Goal: Communication & Community: Share content

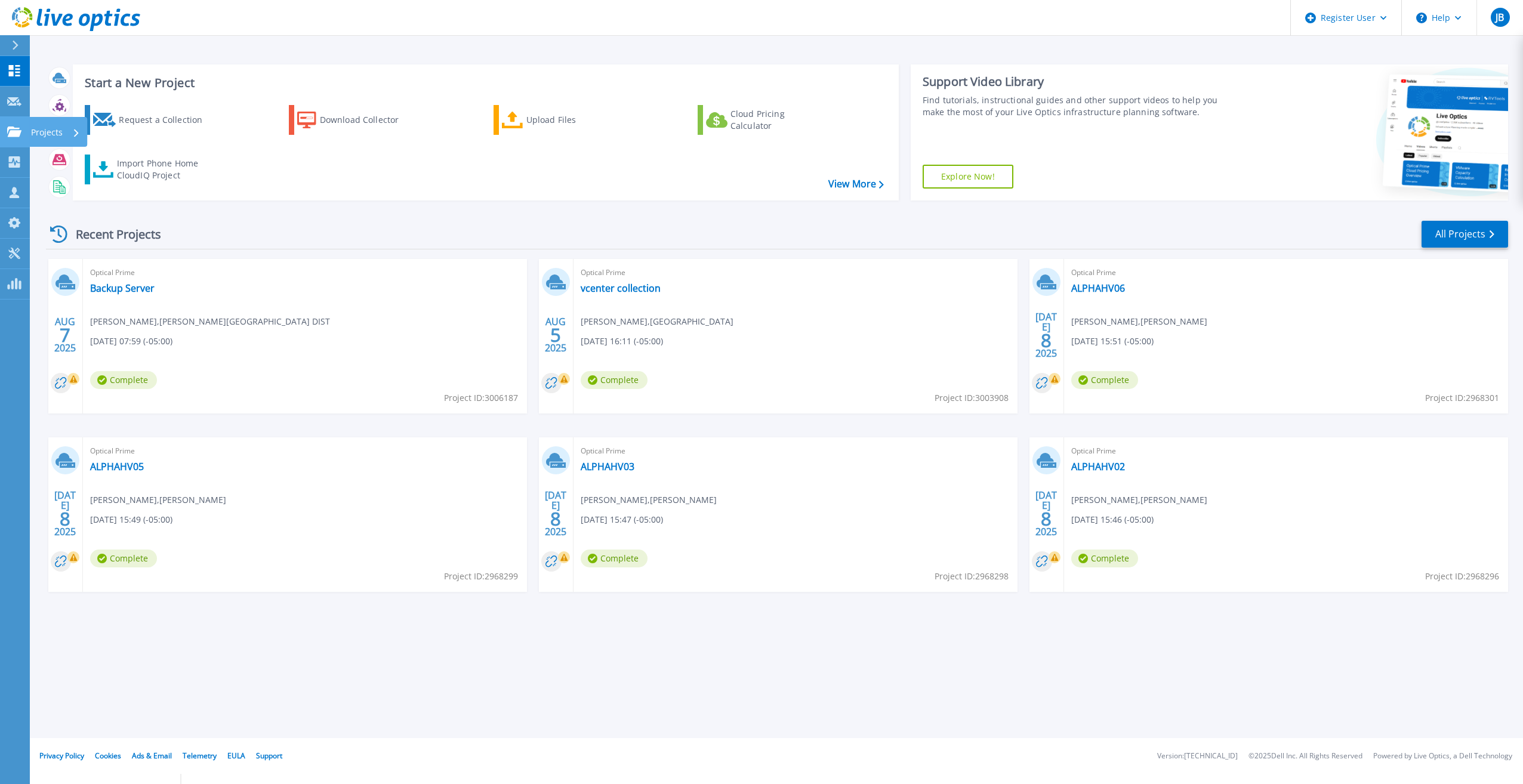
click at [38, 129] on p "Projects" at bounding box center [46, 132] width 31 height 31
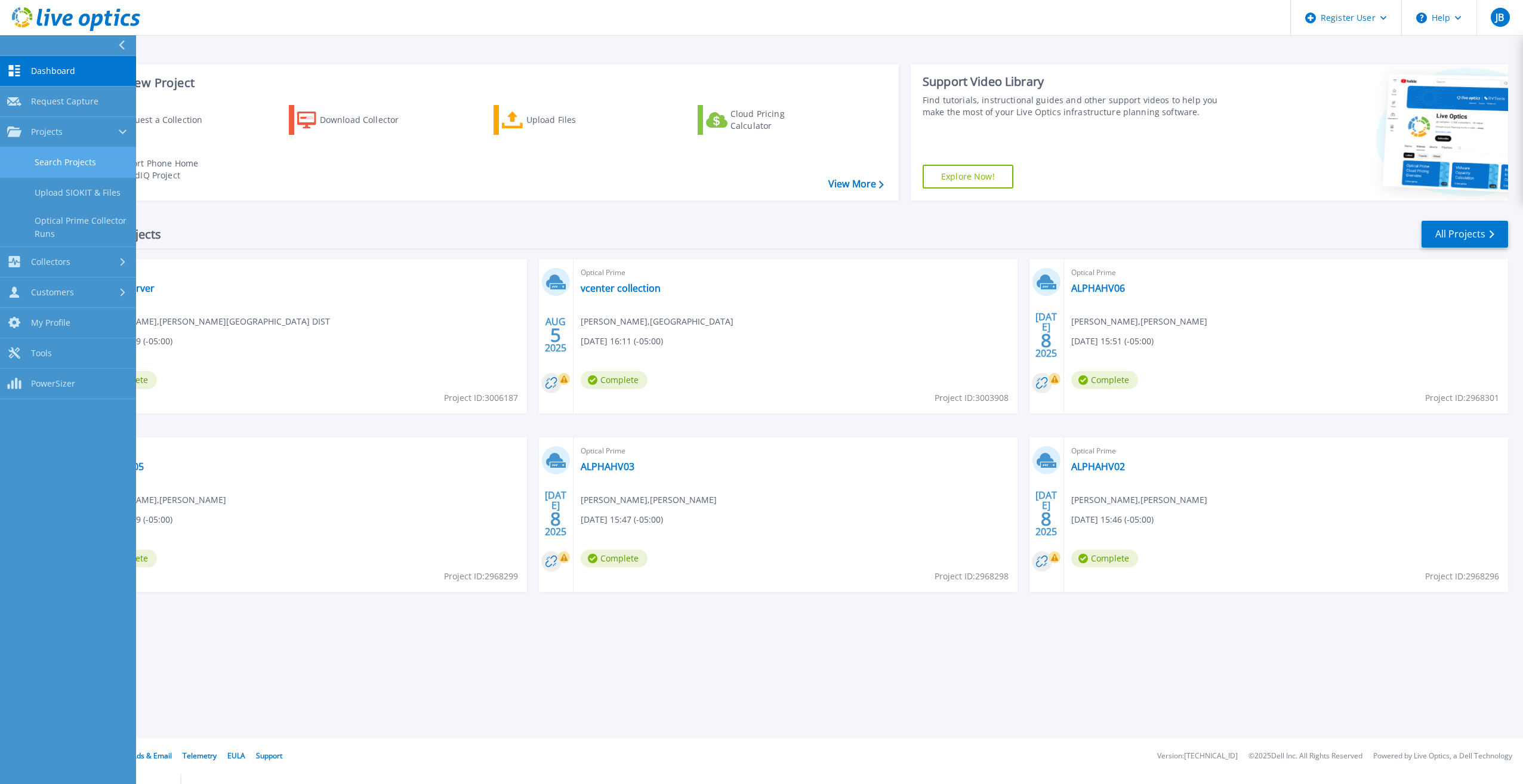
click at [50, 166] on link "Search Projects" at bounding box center [68, 162] width 136 height 30
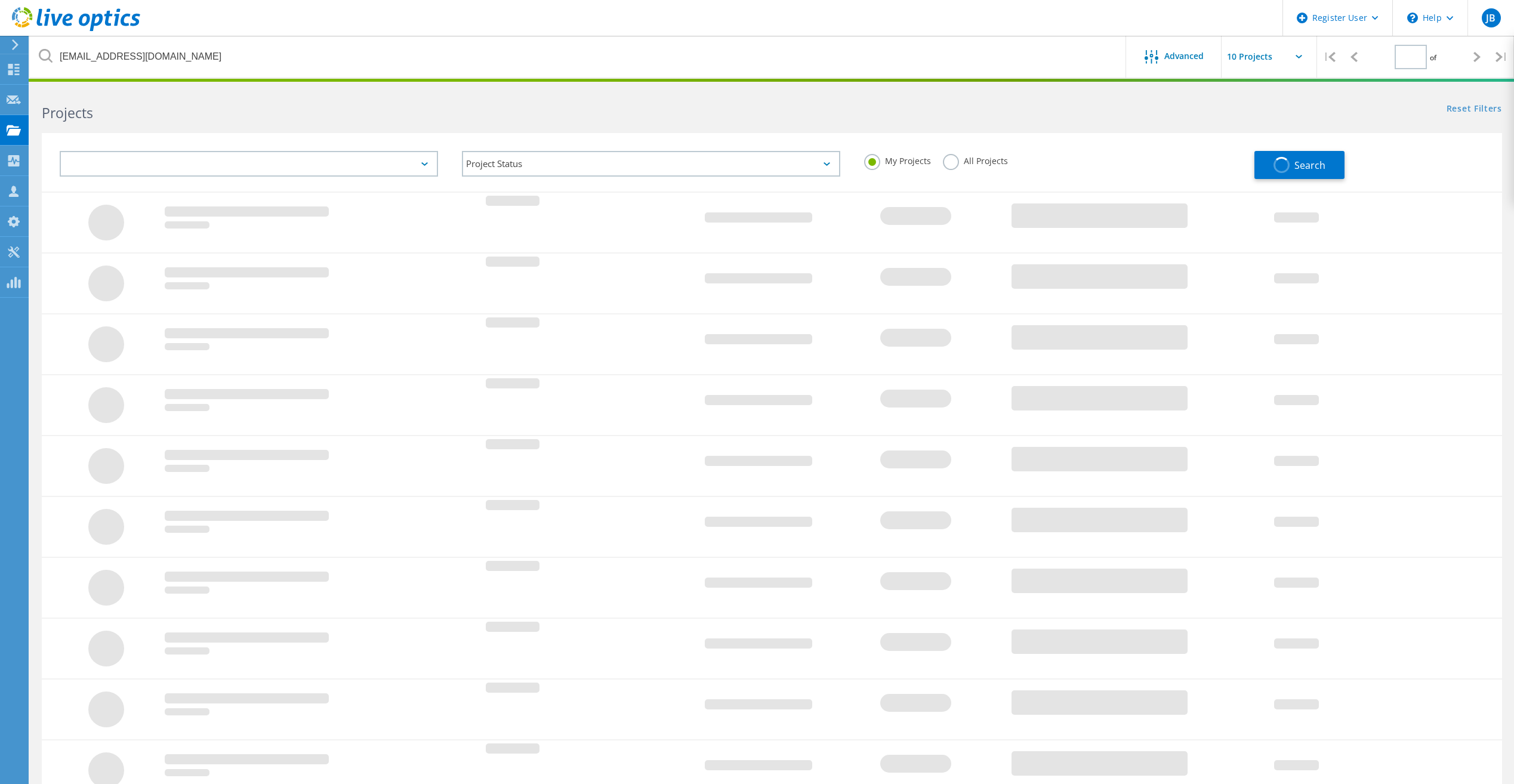
type input "1"
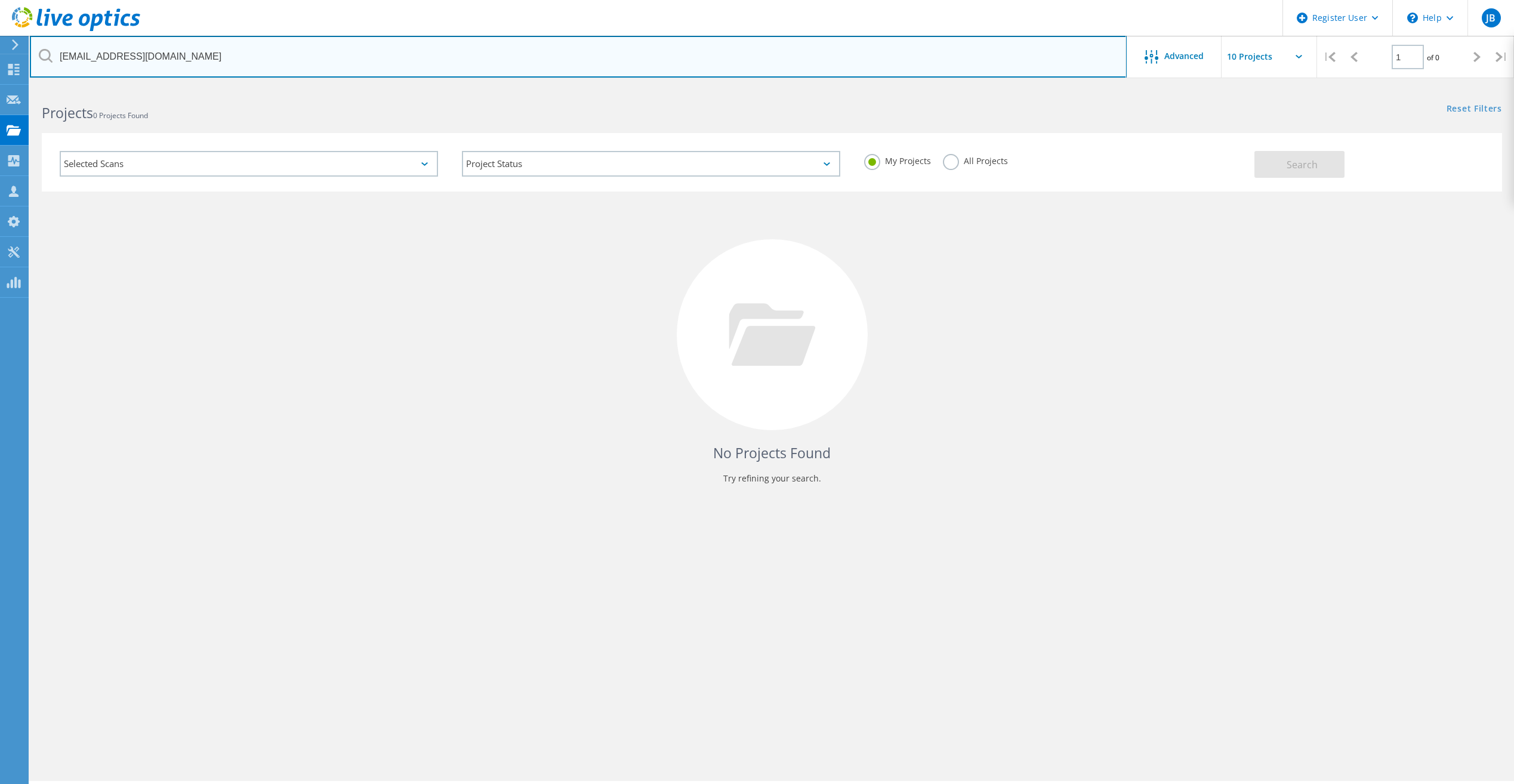
drag, startPoint x: 188, startPoint y: 51, endPoint x: 55, endPoint y: 45, distance: 133.1
click at [55, 45] on input "acolangelo@petra.com" at bounding box center [577, 57] width 1096 height 42
click at [385, 51] on input "text" at bounding box center [577, 57] width 1096 height 42
paste input "kdowney@hyspeco.com"
type input "kdowney@hyspeco.com"
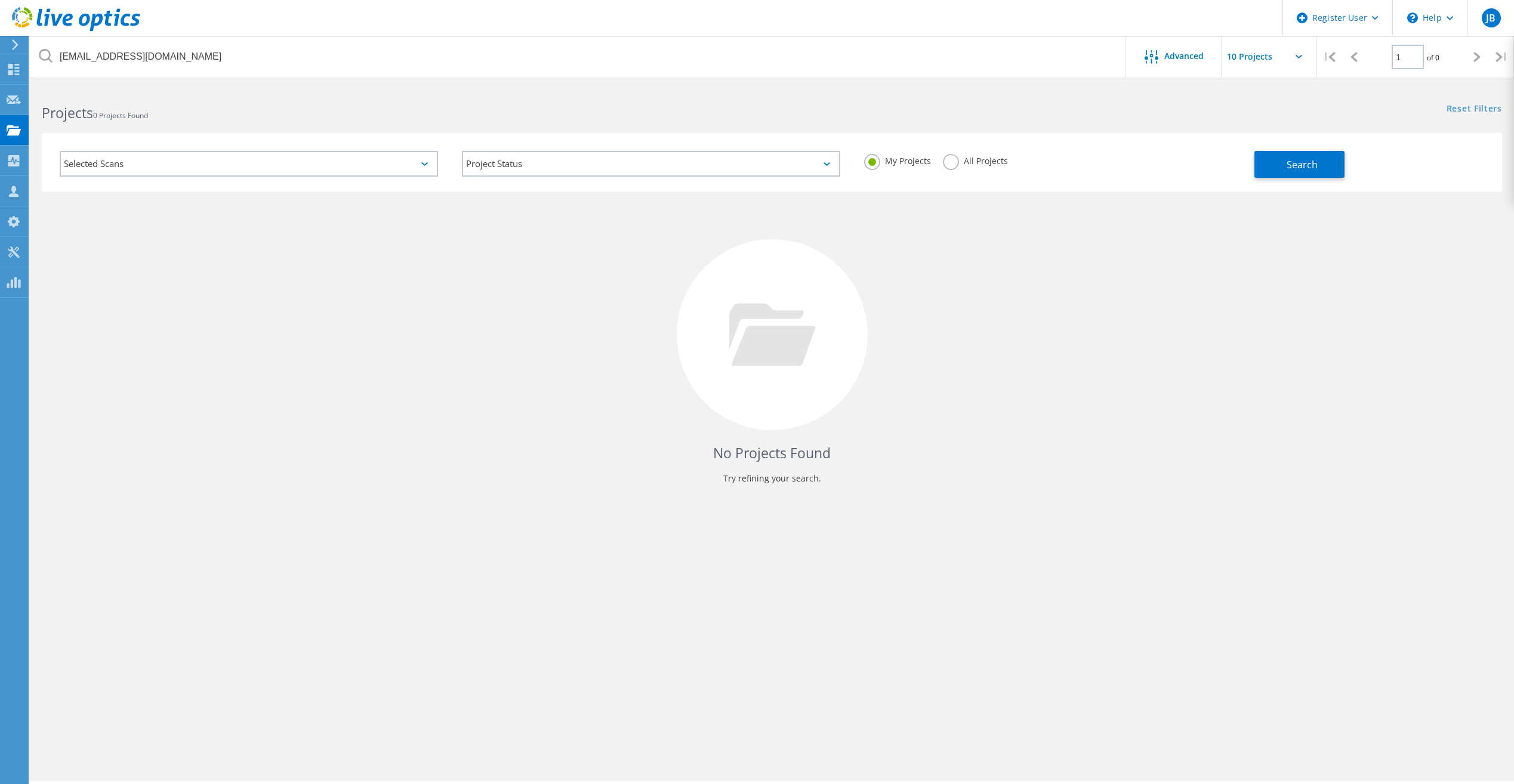
click at [944, 161] on label "All Projects" at bounding box center [975, 160] width 65 height 12
click at [0, 0] on input "All Projects" at bounding box center [0, 0] width 0 height 0
click at [1305, 168] on span "Search" at bounding box center [1302, 164] width 31 height 13
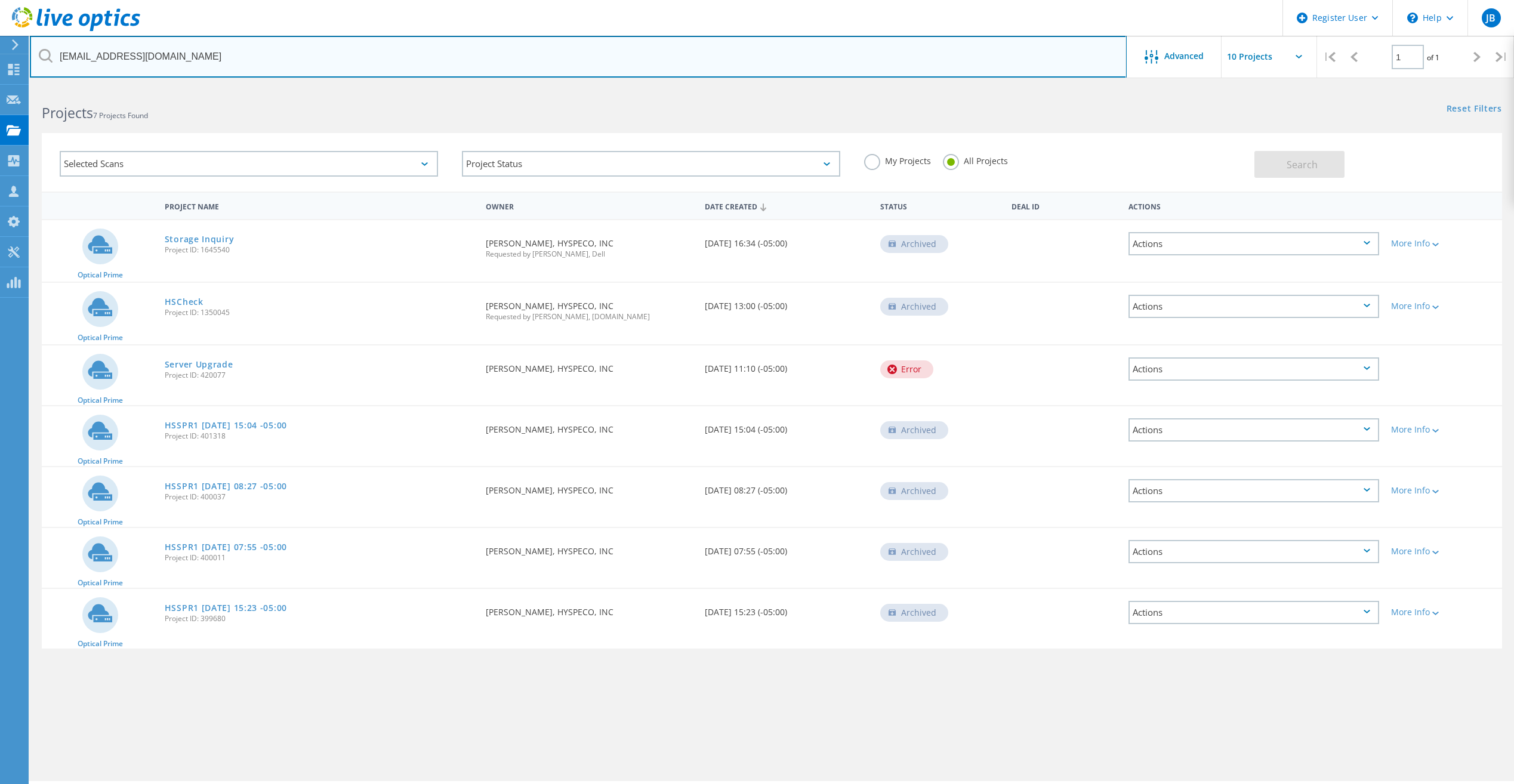
drag, startPoint x: 197, startPoint y: 57, endPoint x: 60, endPoint y: 51, distance: 137.1
click at [60, 51] on input "kdowney@hyspeco.com" at bounding box center [577, 57] width 1096 height 42
paste input "jbrenneis@hyspeco.com"
type input "jbrenneis@hyspeco.com"
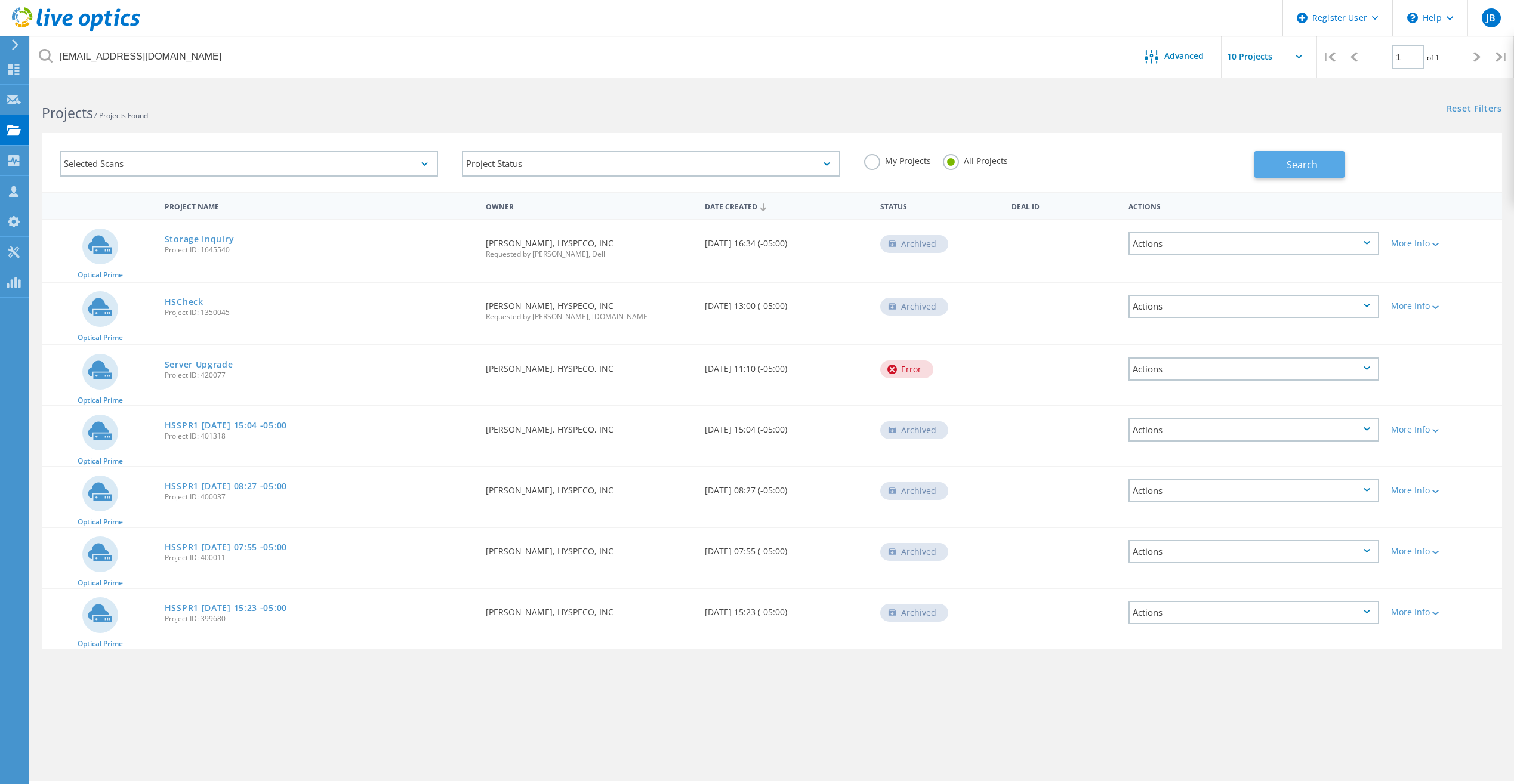
click at [1280, 172] on button "Search" at bounding box center [1299, 164] width 90 height 27
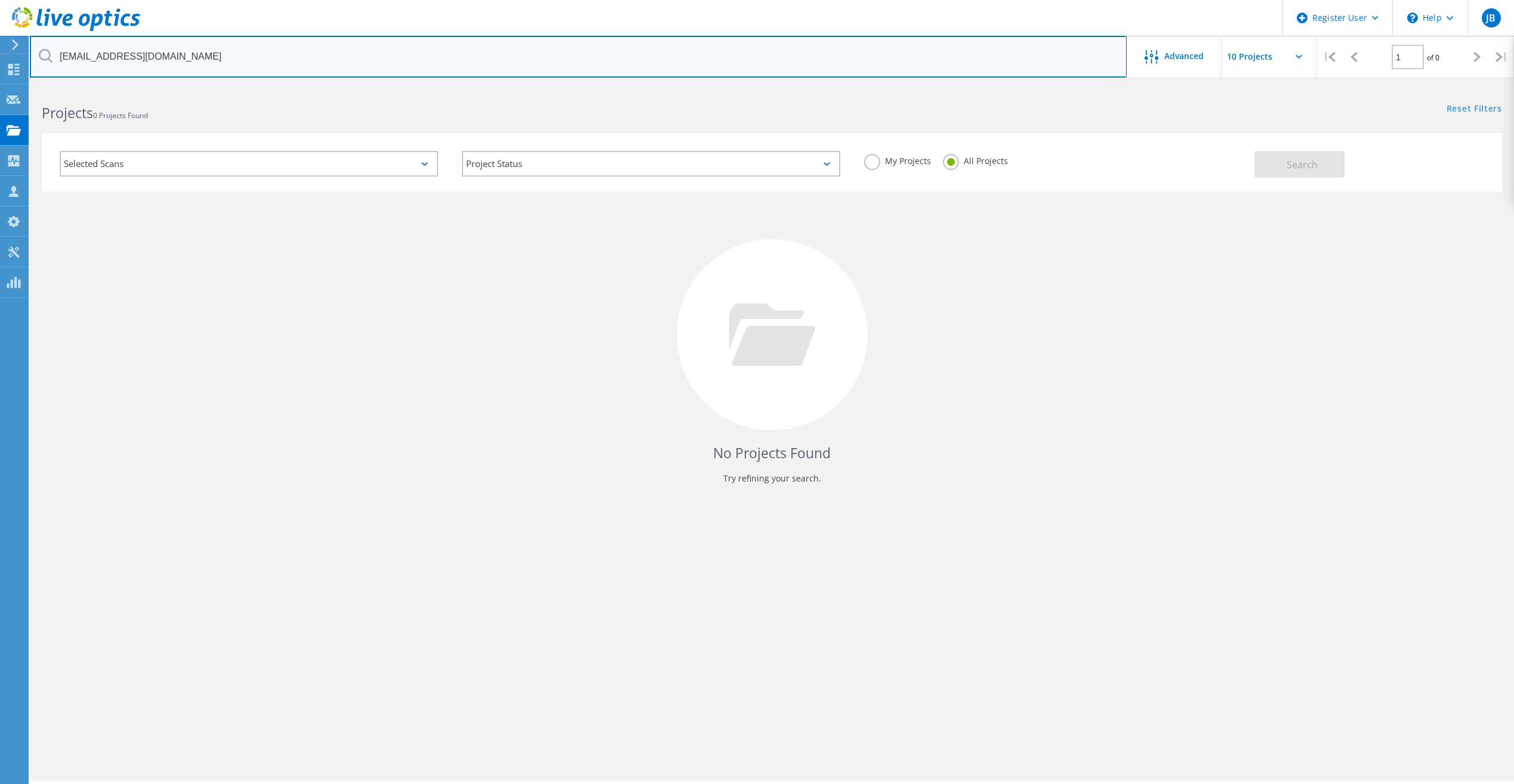
drag, startPoint x: 204, startPoint y: 62, endPoint x: 48, endPoint y: 58, distance: 156.1
click at [48, 58] on div "jbrenneis@hyspeco.com" at bounding box center [577, 57] width 1096 height 42
click at [109, 51] on input "text" at bounding box center [577, 57] width 1096 height 42
paste input "acolangelo@petra.com"
type input "acolangelo@petra.com"
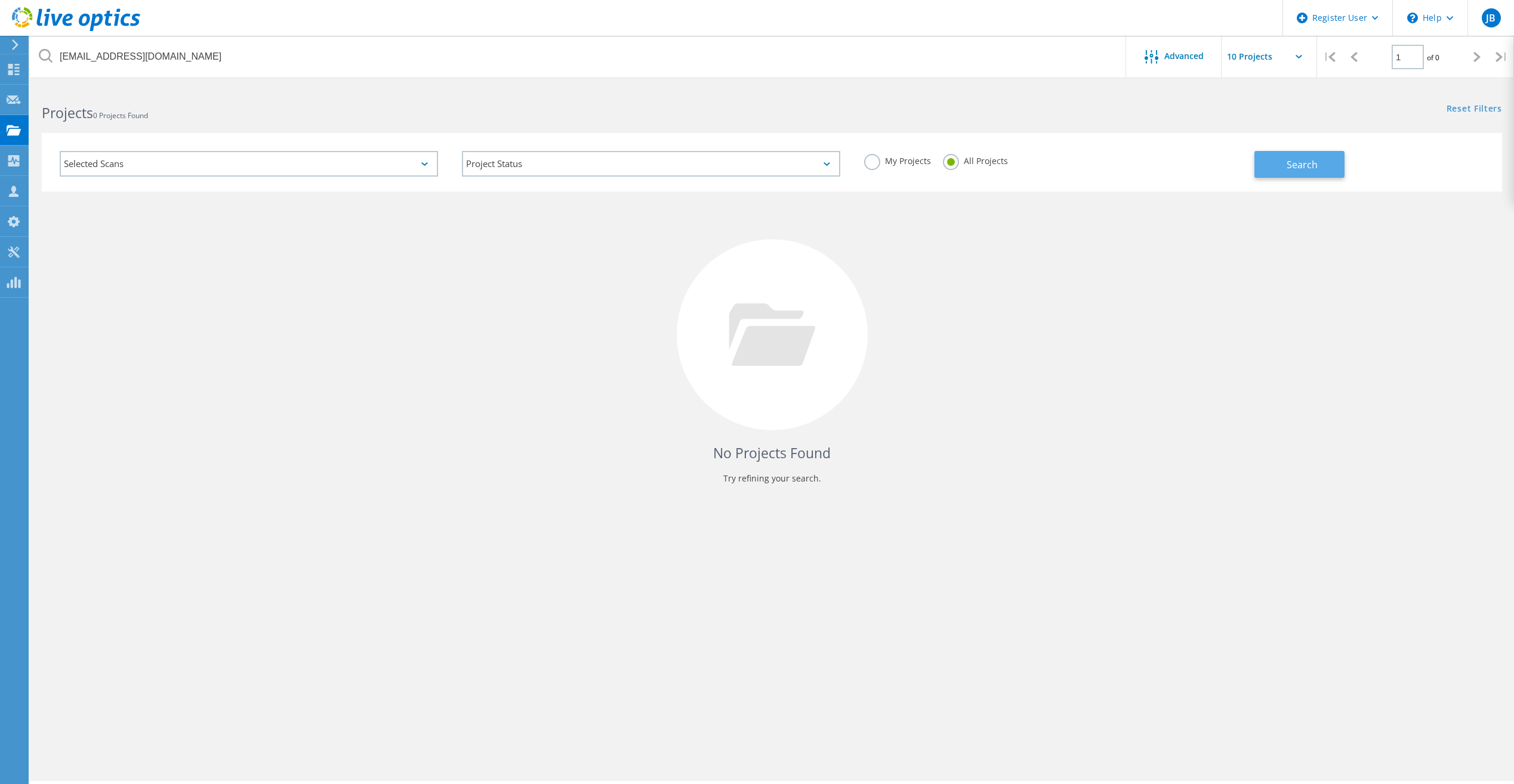
click at [1280, 157] on button "Search" at bounding box center [1299, 164] width 90 height 27
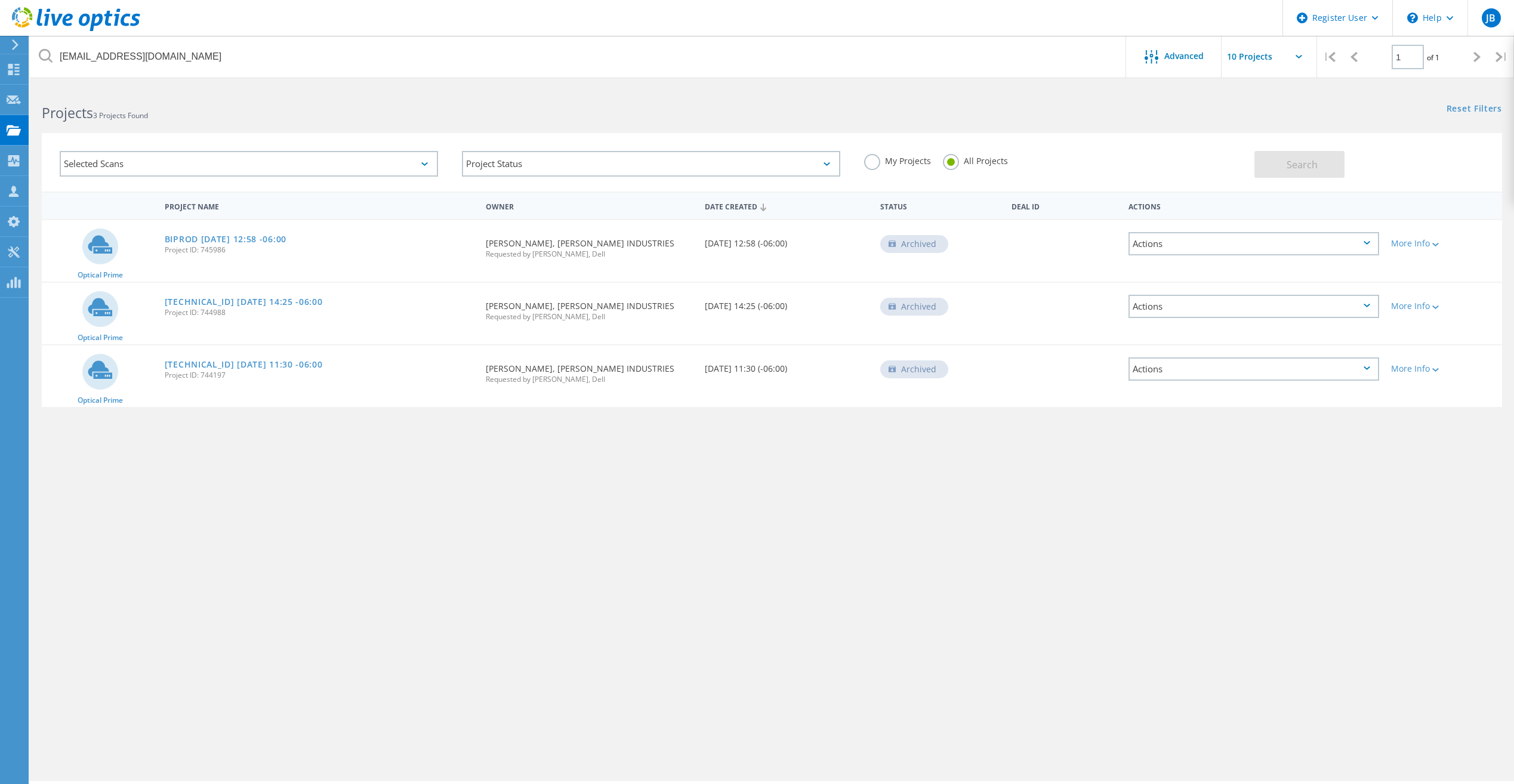
click at [429, 495] on div "Project Name Owner Date Created Status Deal Id Actions Optical Prime BIPROD 201…" at bounding box center [771, 346] width 1460 height 310
click at [406, 558] on div "acolangelo@petra.com Advanced | 1 of 1 | Email Address Project Name Company Dat…" at bounding box center [771, 433] width 1484 height 694
click at [937, 594] on div "acolangelo@petra.com Advanced | 1 of 1 | Email Address Project Name Company Dat…" at bounding box center [771, 433] width 1484 height 694
click at [405, 589] on div "acolangelo@petra.com Advanced | 1 of 1 | Email Address Project Name Company Dat…" at bounding box center [771, 433] width 1484 height 694
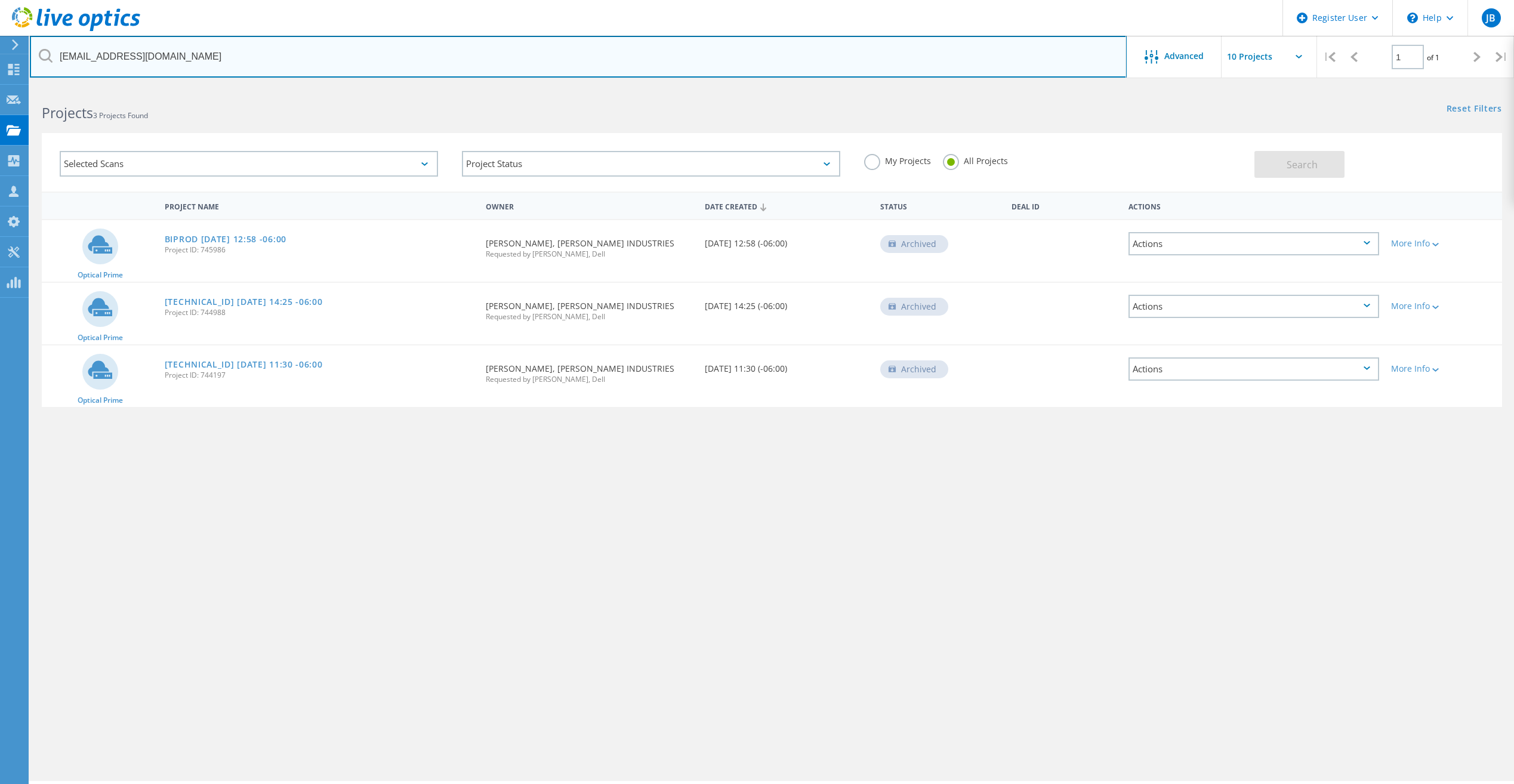
drag, startPoint x: 182, startPoint y: 64, endPoint x: 40, endPoint y: 56, distance: 142.2
click at [42, 56] on div "acolangelo@petra.com" at bounding box center [577, 57] width 1096 height 42
paste input "bjohnson@vbsd.us"
type input "bjohnson@vbsd.us"
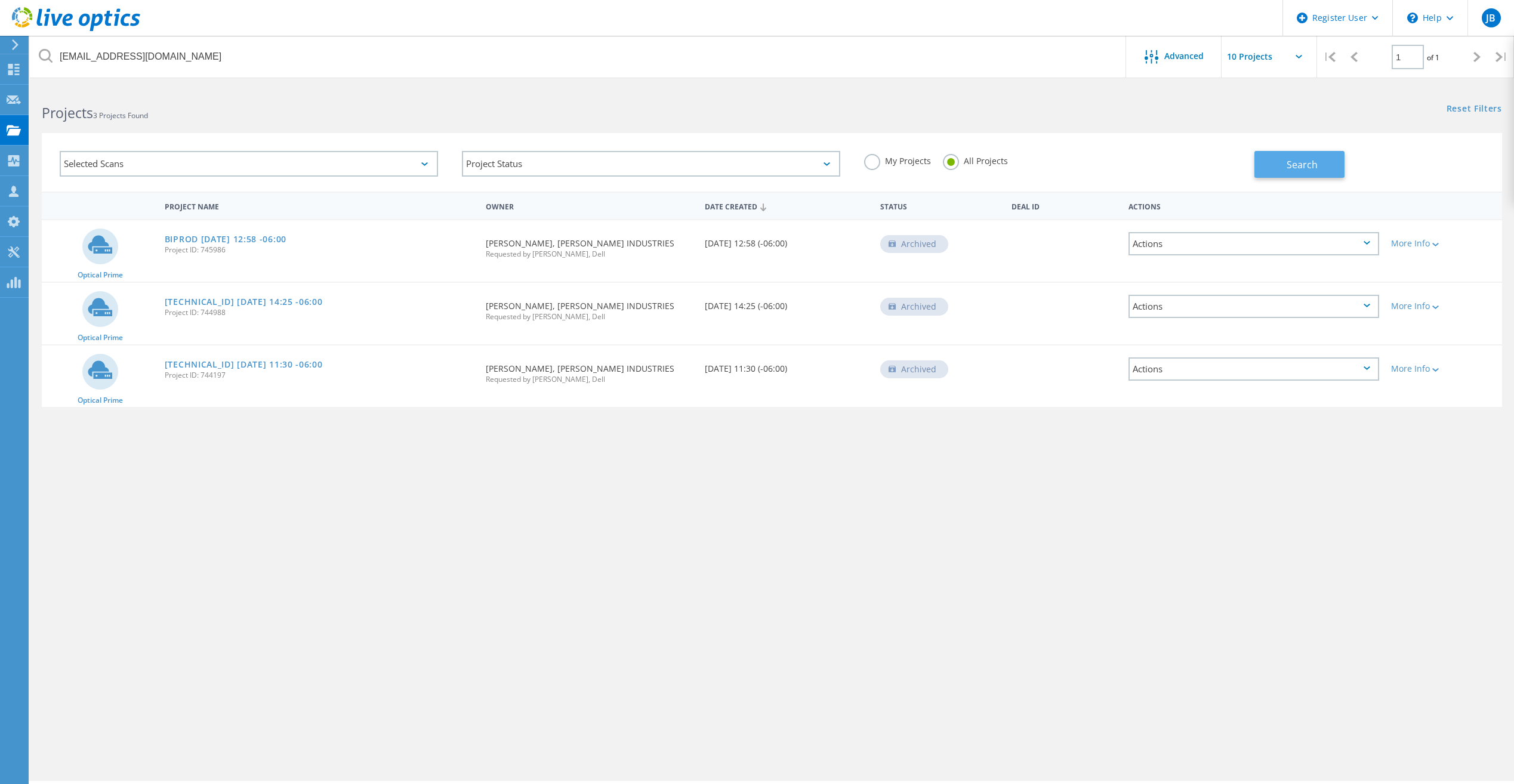
click at [1289, 171] on span "Search" at bounding box center [1302, 164] width 31 height 13
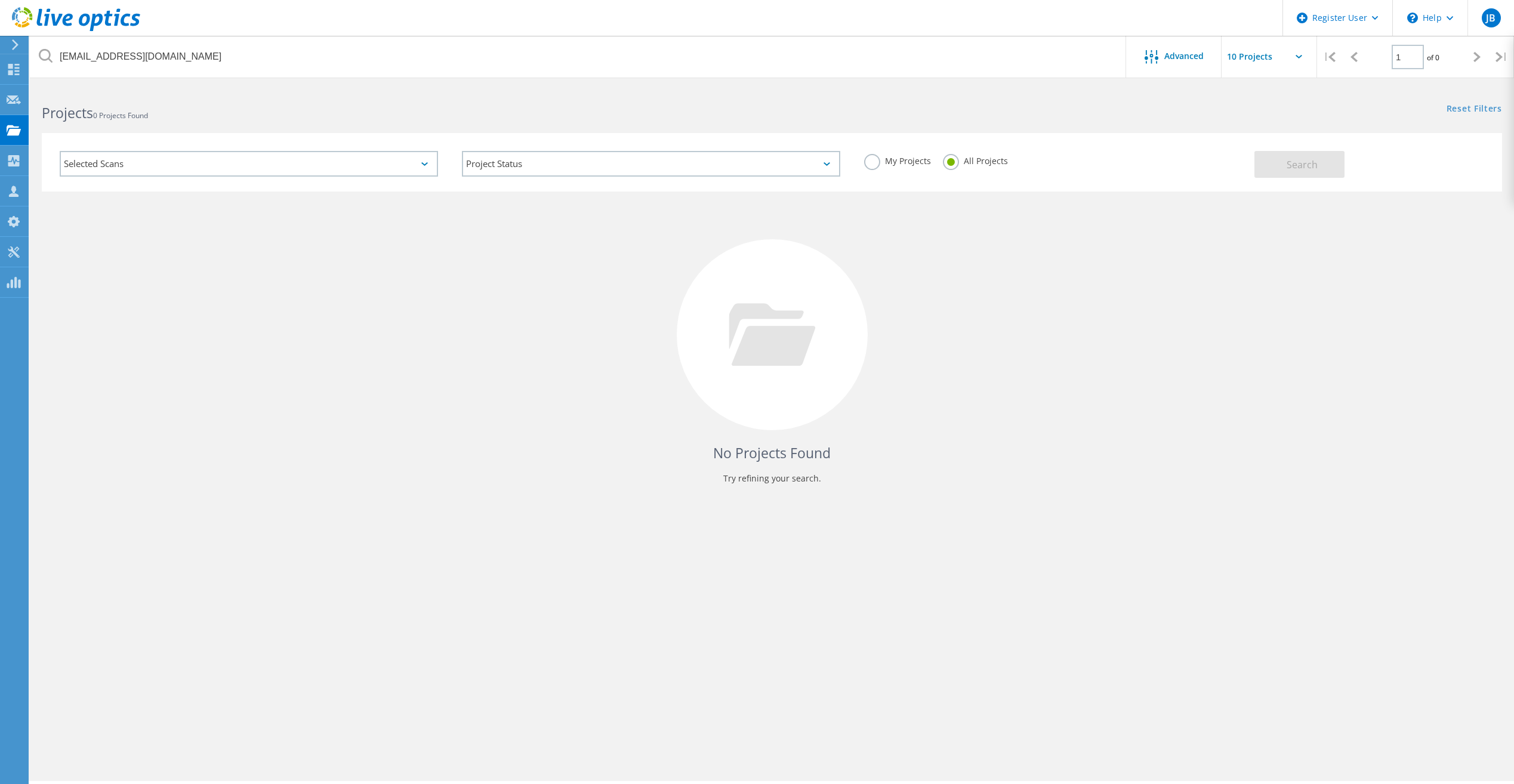
click at [168, 242] on div "No Projects Found Try refining your search." at bounding box center [771, 345] width 1460 height 308
click at [419, 430] on div "No Projects Found Try refining your search." at bounding box center [771, 345] width 1460 height 308
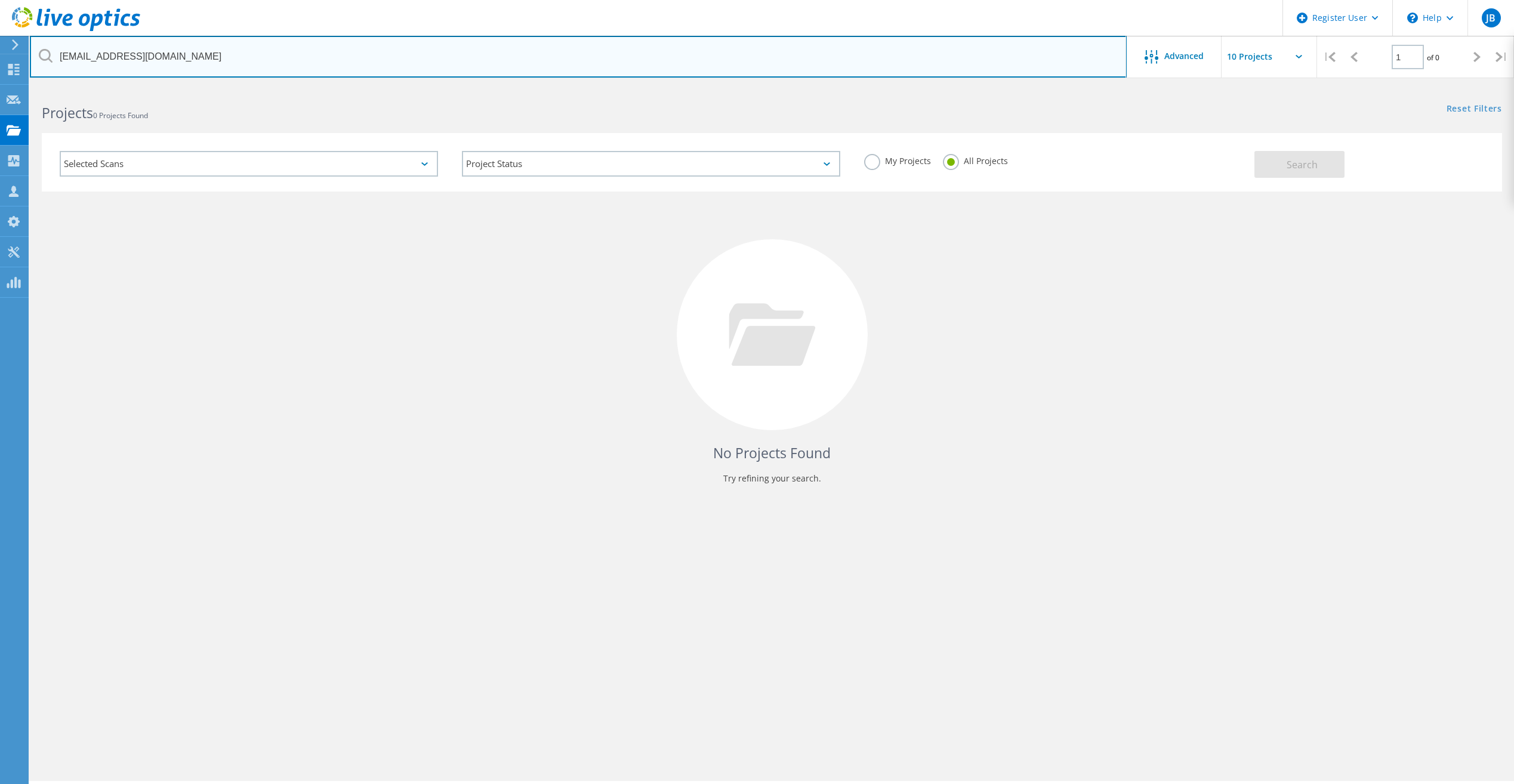
drag, startPoint x: 162, startPoint y: 60, endPoint x: -3, endPoint y: 53, distance: 165.1
click at [0, 53] on html "Register User \n Help Explore Helpful Articles Contact Support JB Dell User Jac…" at bounding box center [757, 453] width 1514 height 906
click at [238, 60] on input "text" at bounding box center [577, 57] width 1096 height 42
paste input "sbearden@kimray.com"
type input "sbearden@kimray.com"
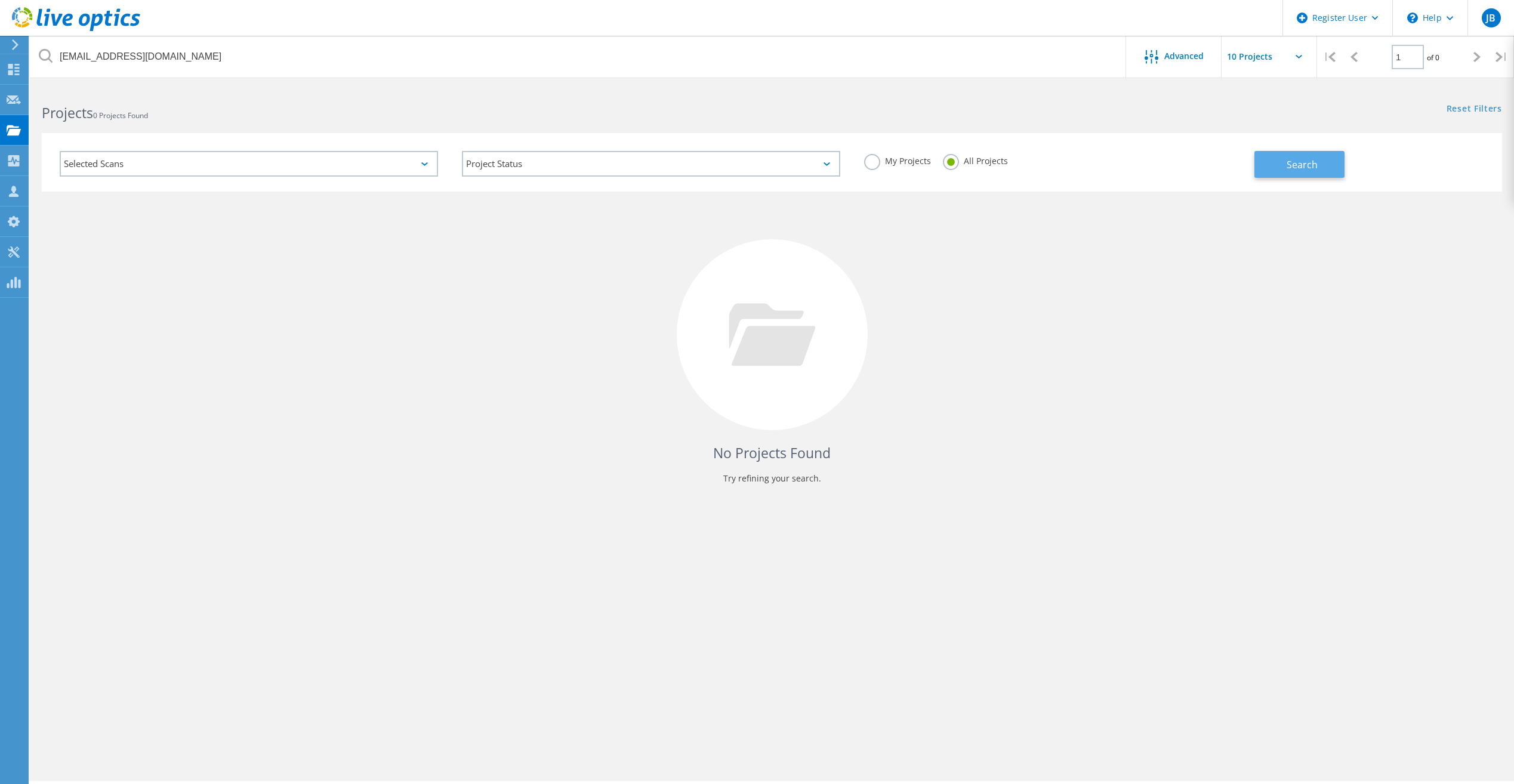
click at [1314, 155] on button "Search" at bounding box center [1299, 164] width 90 height 27
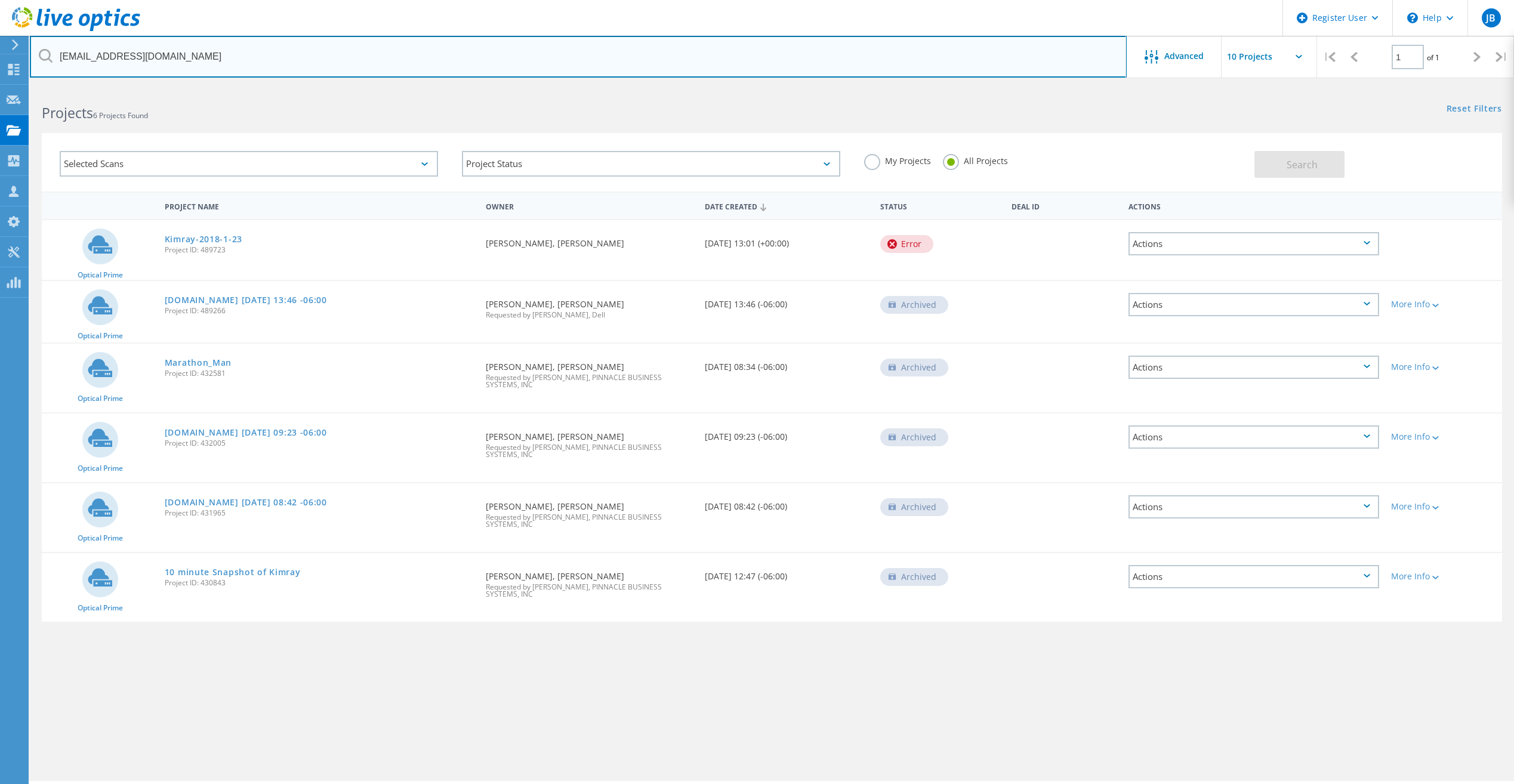
drag, startPoint x: 202, startPoint y: 57, endPoint x: -3, endPoint y: 34, distance: 206.3
click at [0, 34] on html "Register User \n Help Explore Helpful Articles Contact Support JB Dell User Jac…" at bounding box center [757, 453] width 1514 height 906
paste input "kgoodman@fpsb.us"
type input "kgoodman@fpsb.us"
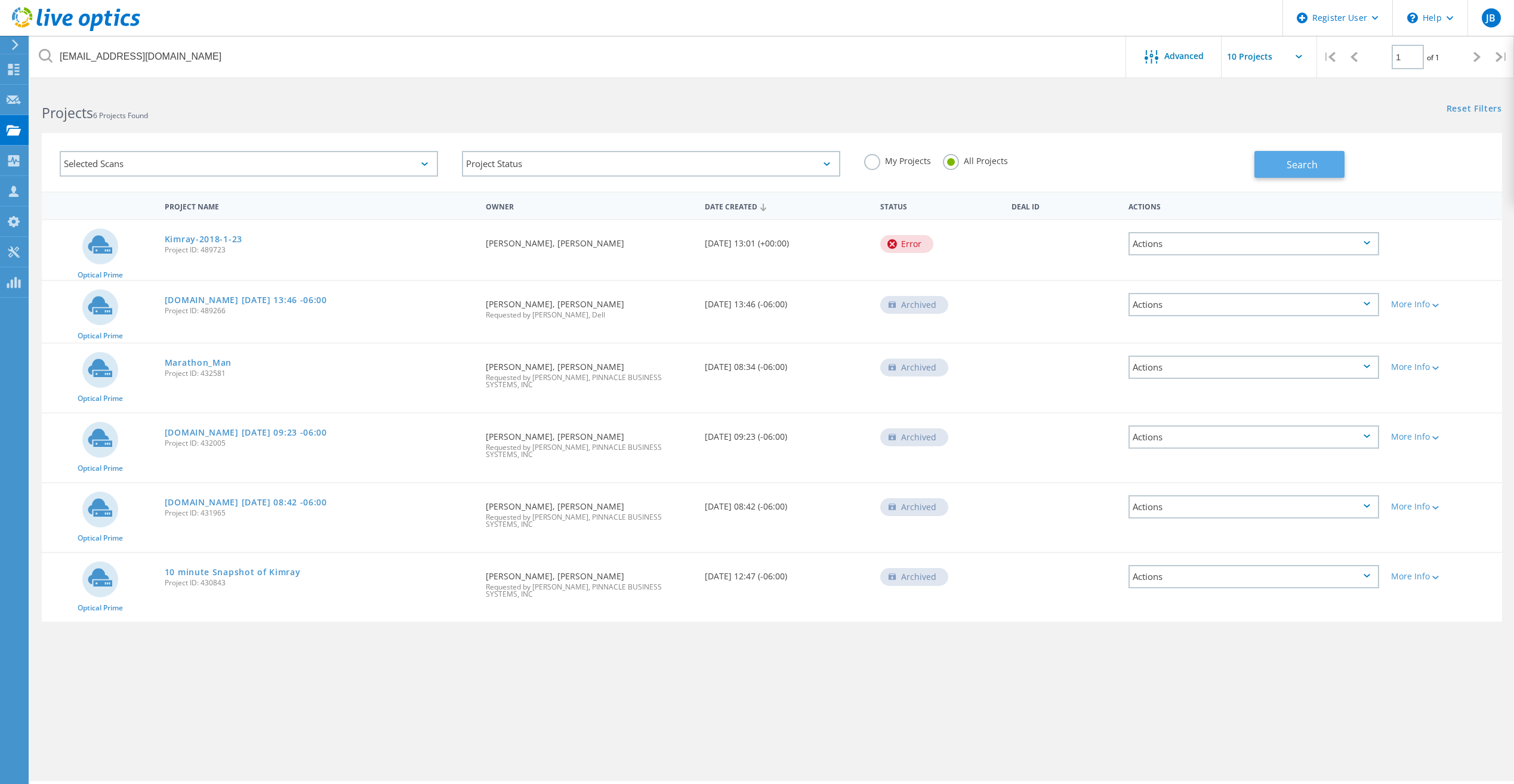
click at [1282, 162] on button "Search" at bounding box center [1299, 164] width 90 height 27
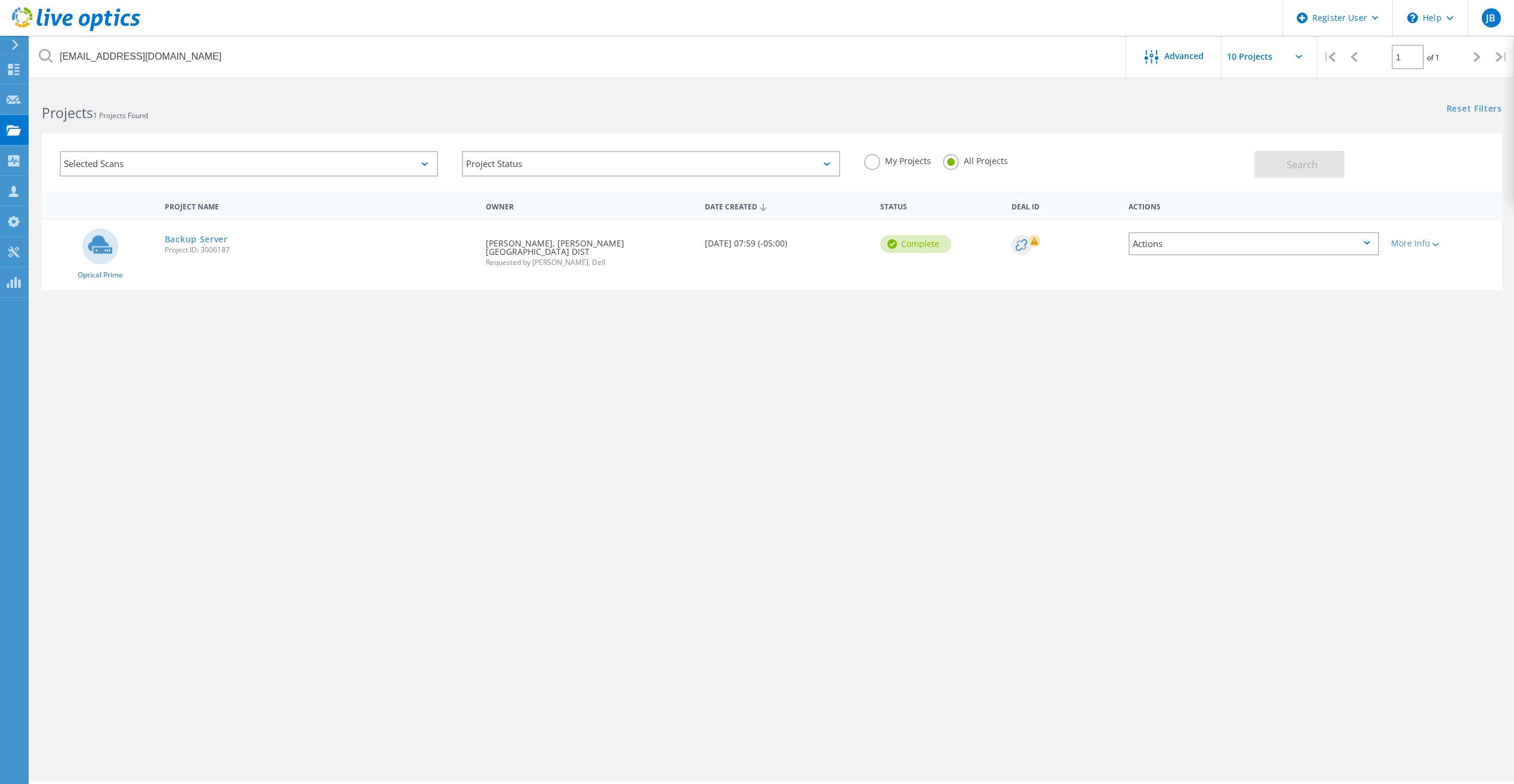
click at [486, 464] on div "Project Name Owner Date Created Status Deal Id Actions Optical Prime Backup Ser…" at bounding box center [771, 346] width 1460 height 310
click at [197, 240] on link "Backup Server" at bounding box center [196, 239] width 63 height 8
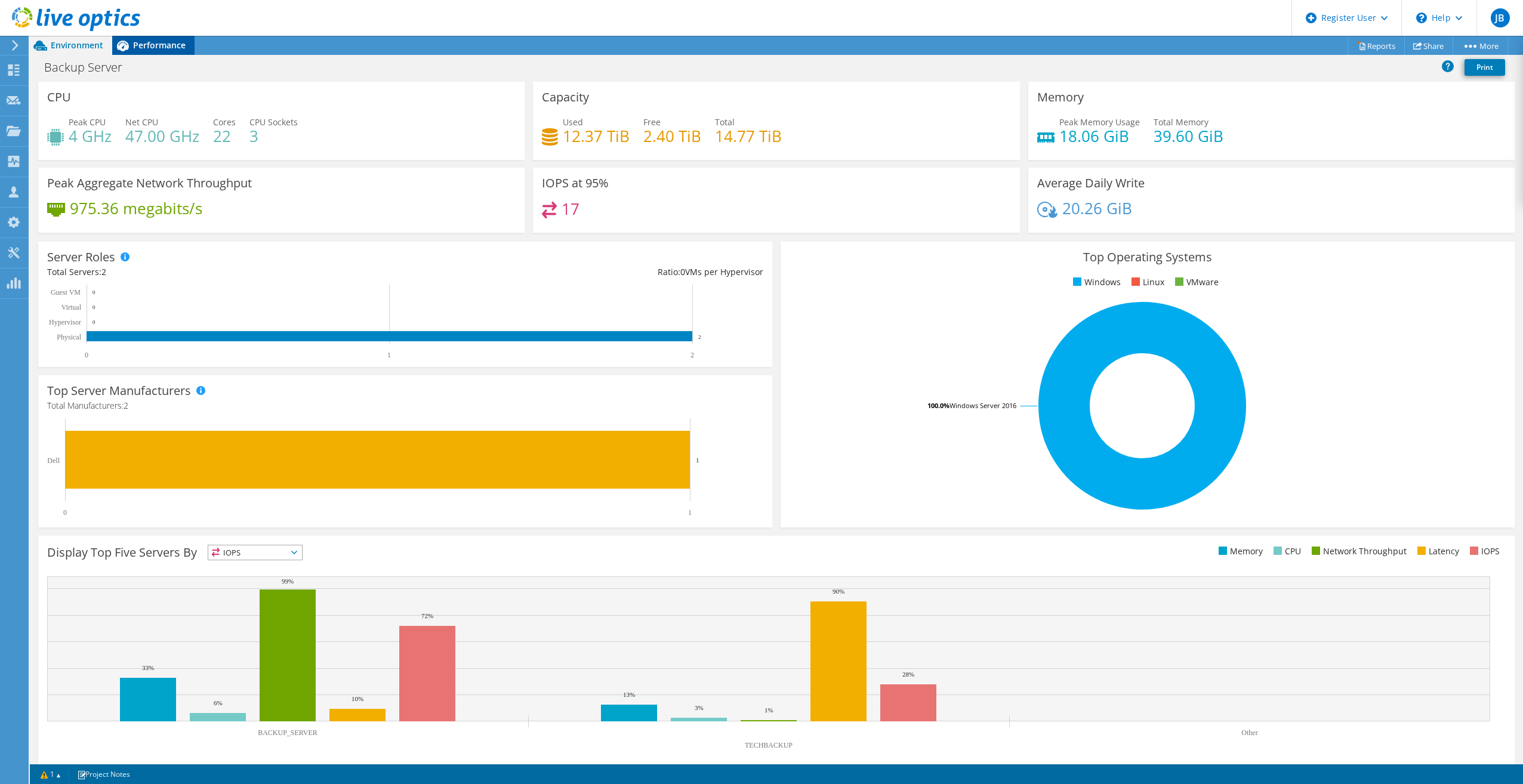
click at [160, 48] on span "Performance" at bounding box center [159, 45] width 53 height 12
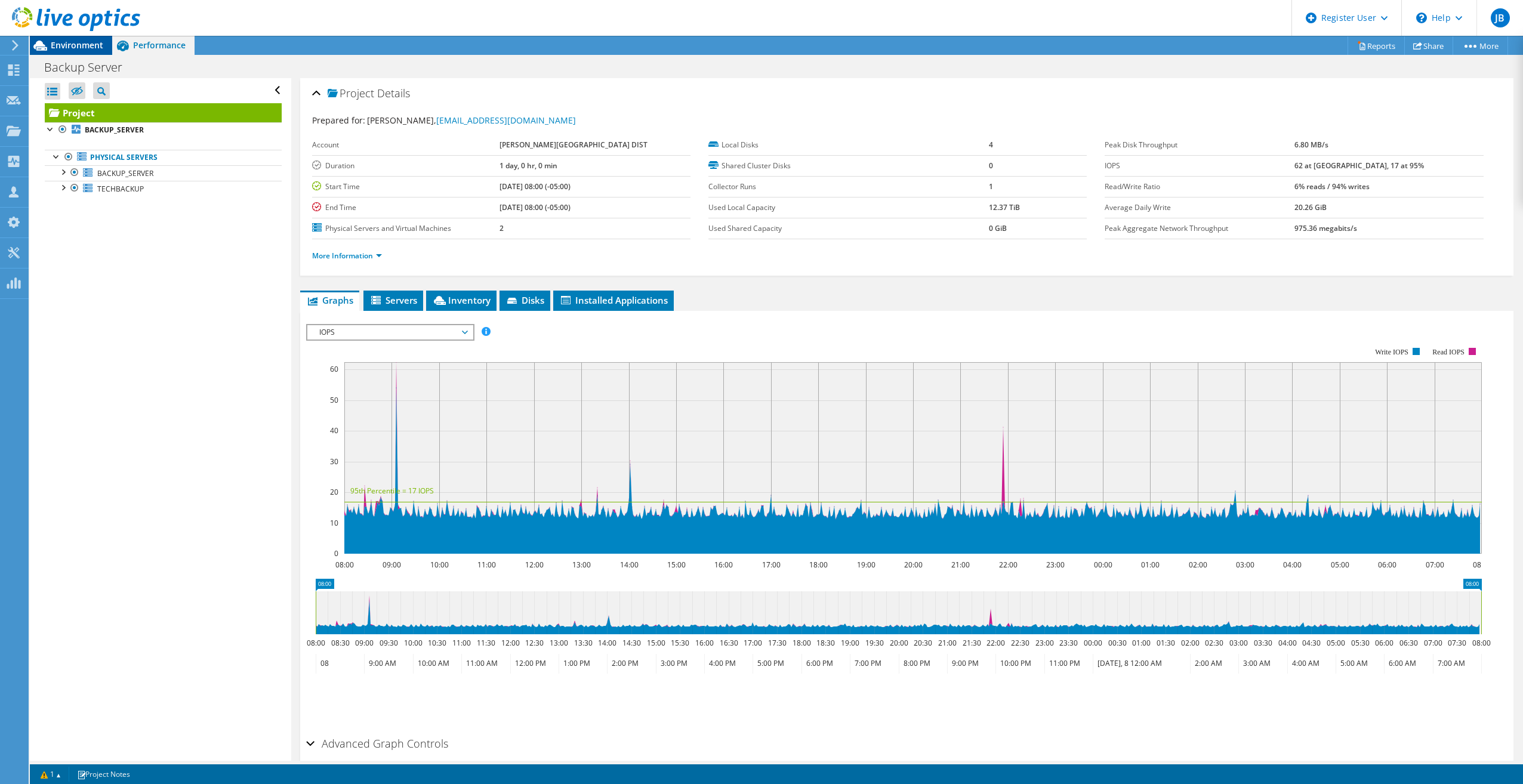
click at [76, 44] on span "Environment" at bounding box center [77, 45] width 53 height 12
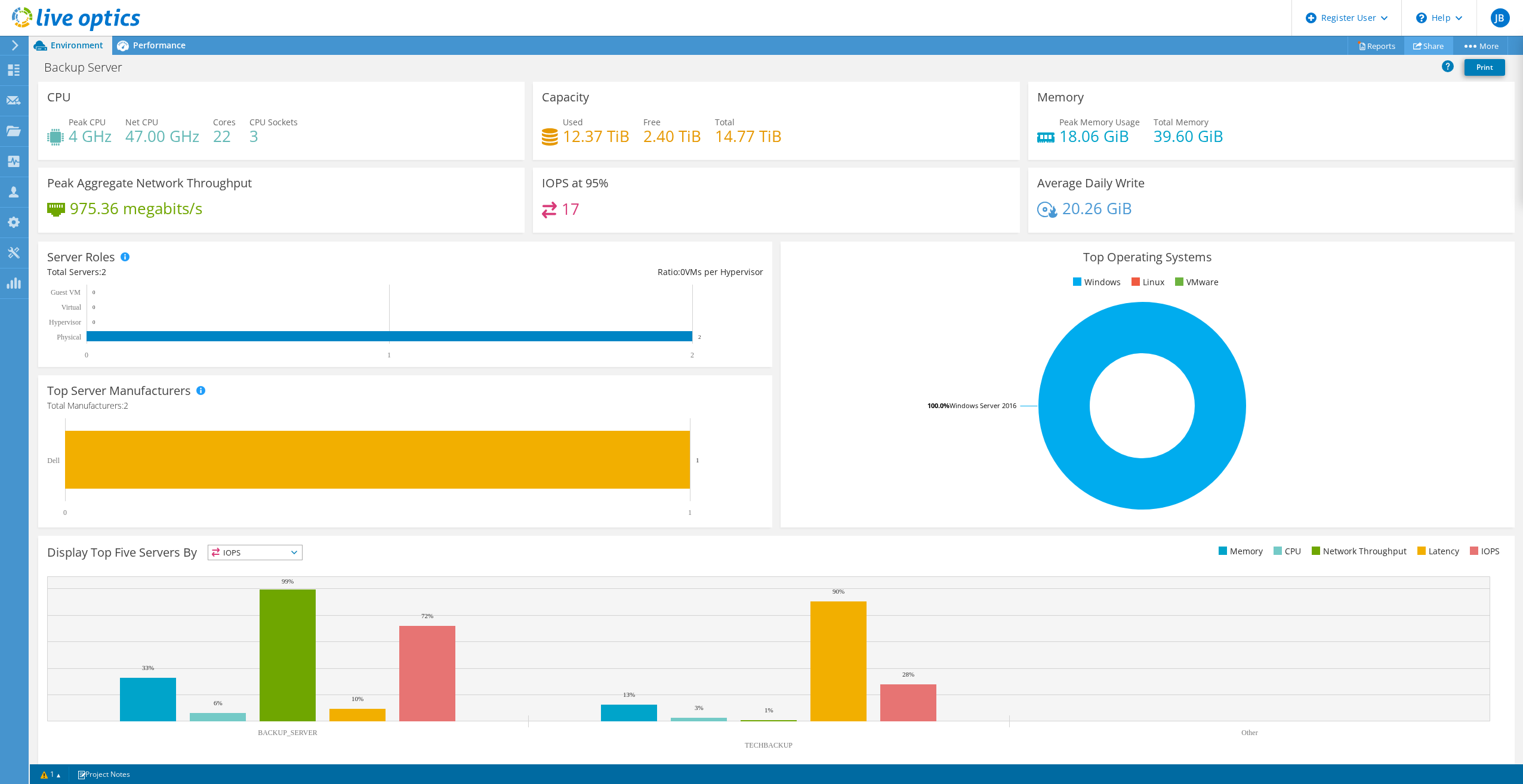
click at [1427, 48] on link "Share" at bounding box center [1429, 46] width 49 height 19
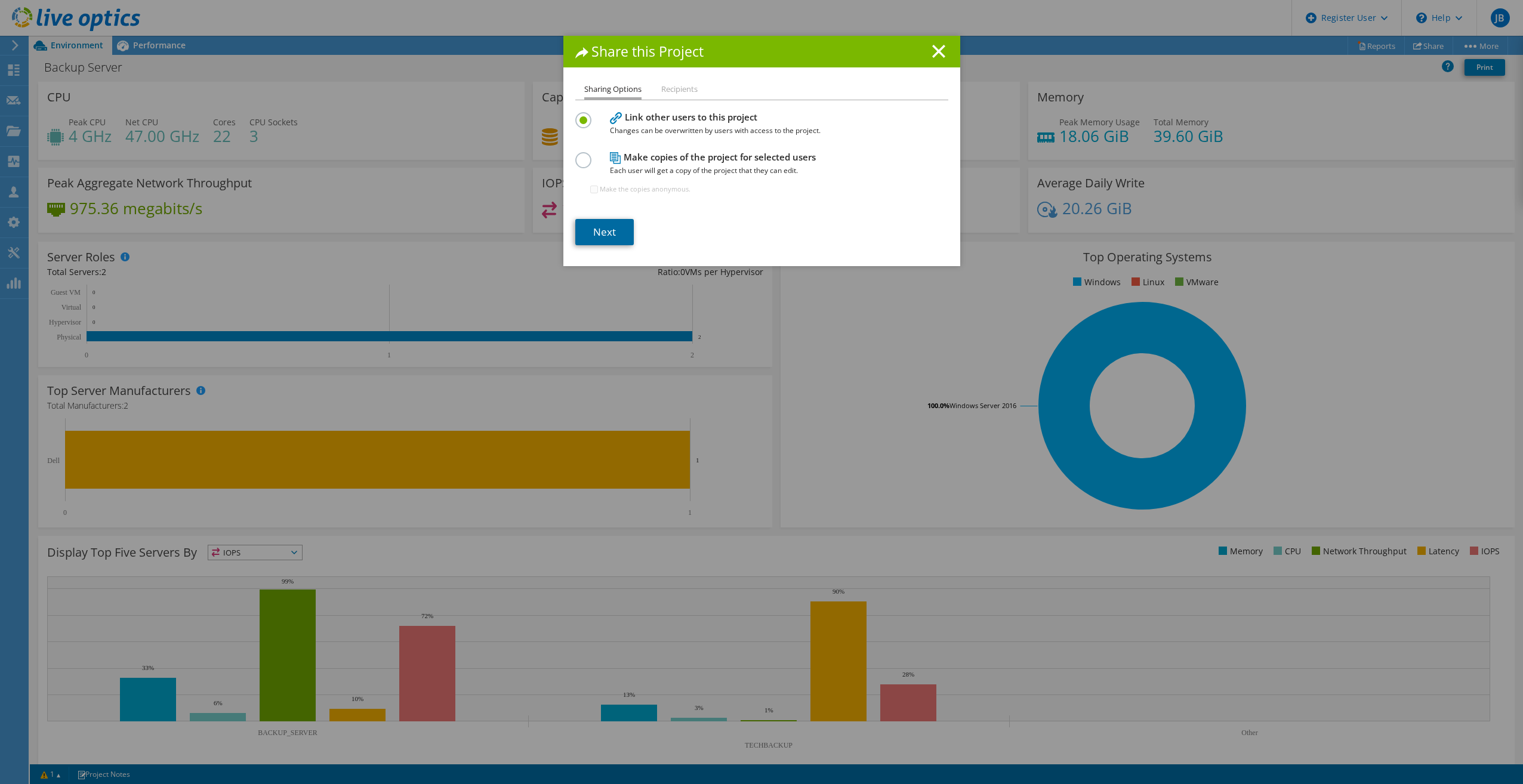
click at [603, 239] on link "Next" at bounding box center [604, 232] width 58 height 26
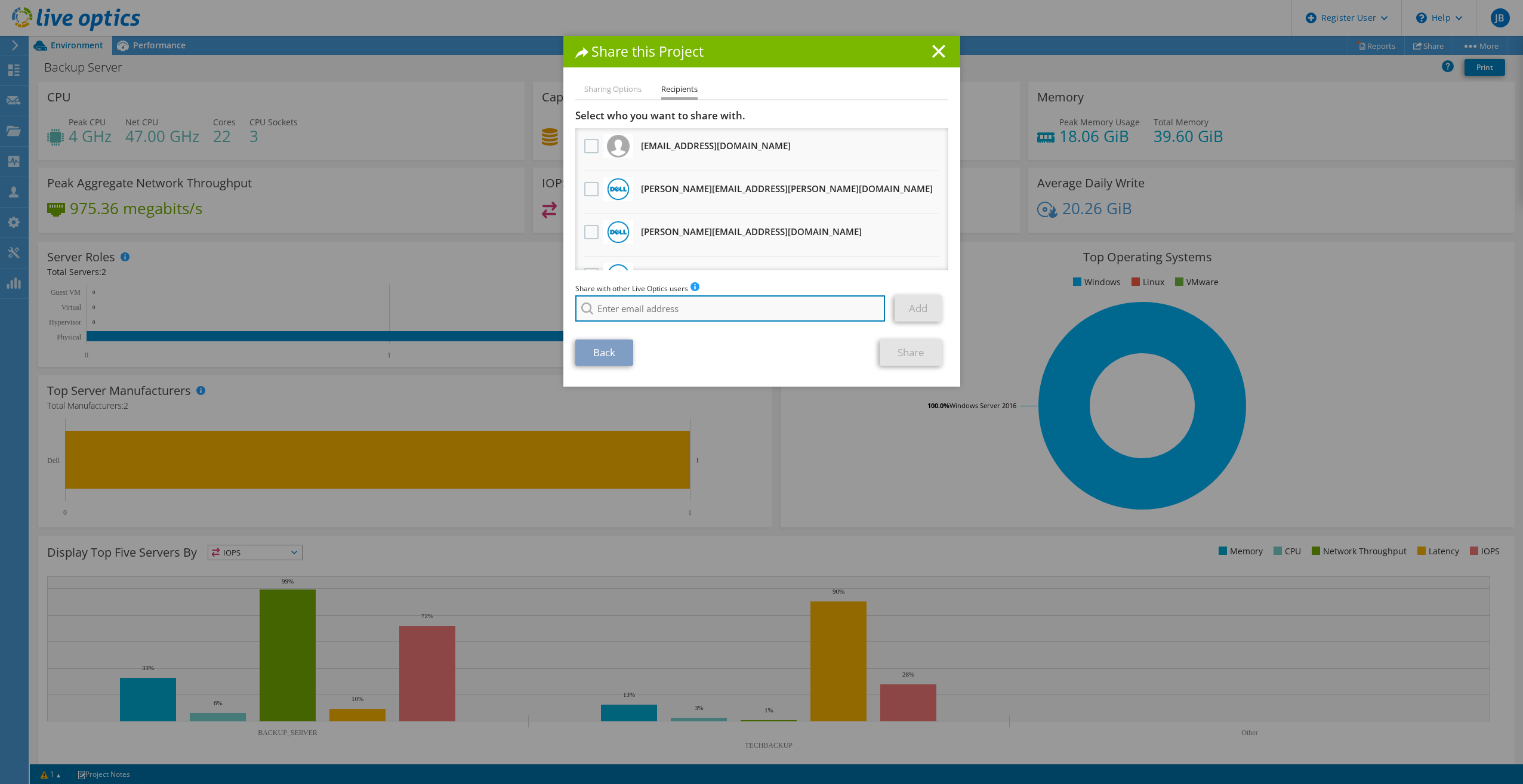
click at [647, 306] on input "search" at bounding box center [730, 308] width 310 height 26
drag, startPoint x: 666, startPoint y: 304, endPoint x: 572, endPoint y: 309, distance: 94.1
click at [575, 309] on input "brendan ryan" at bounding box center [730, 308] width 310 height 26
click at [631, 324] on li "Brendan.C.Ryan@dell.com" at bounding box center [696, 324] width 243 height 14
type input "Brendan.C.Ryan@dell.com"
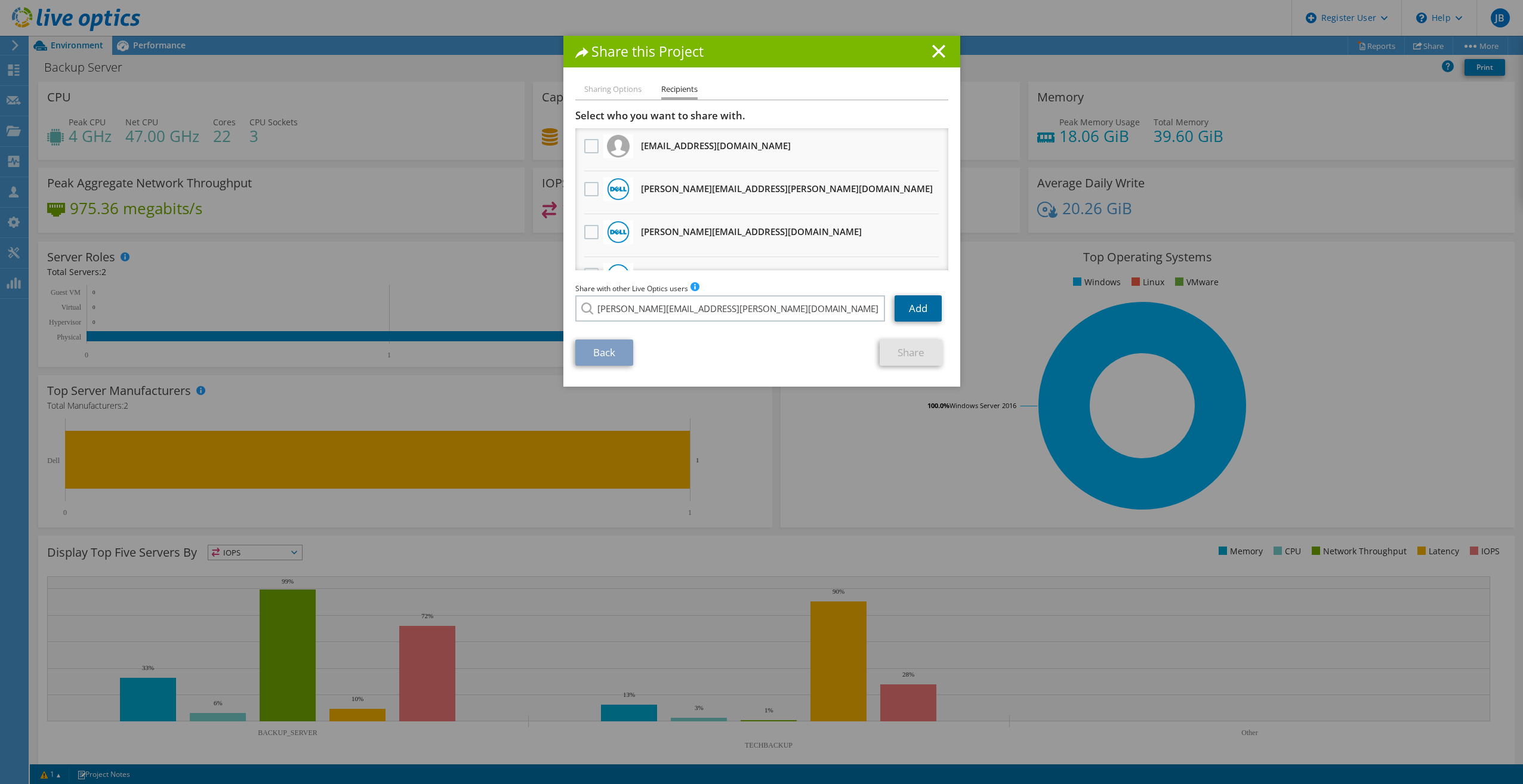
click at [919, 305] on link "Add" at bounding box center [917, 308] width 47 height 26
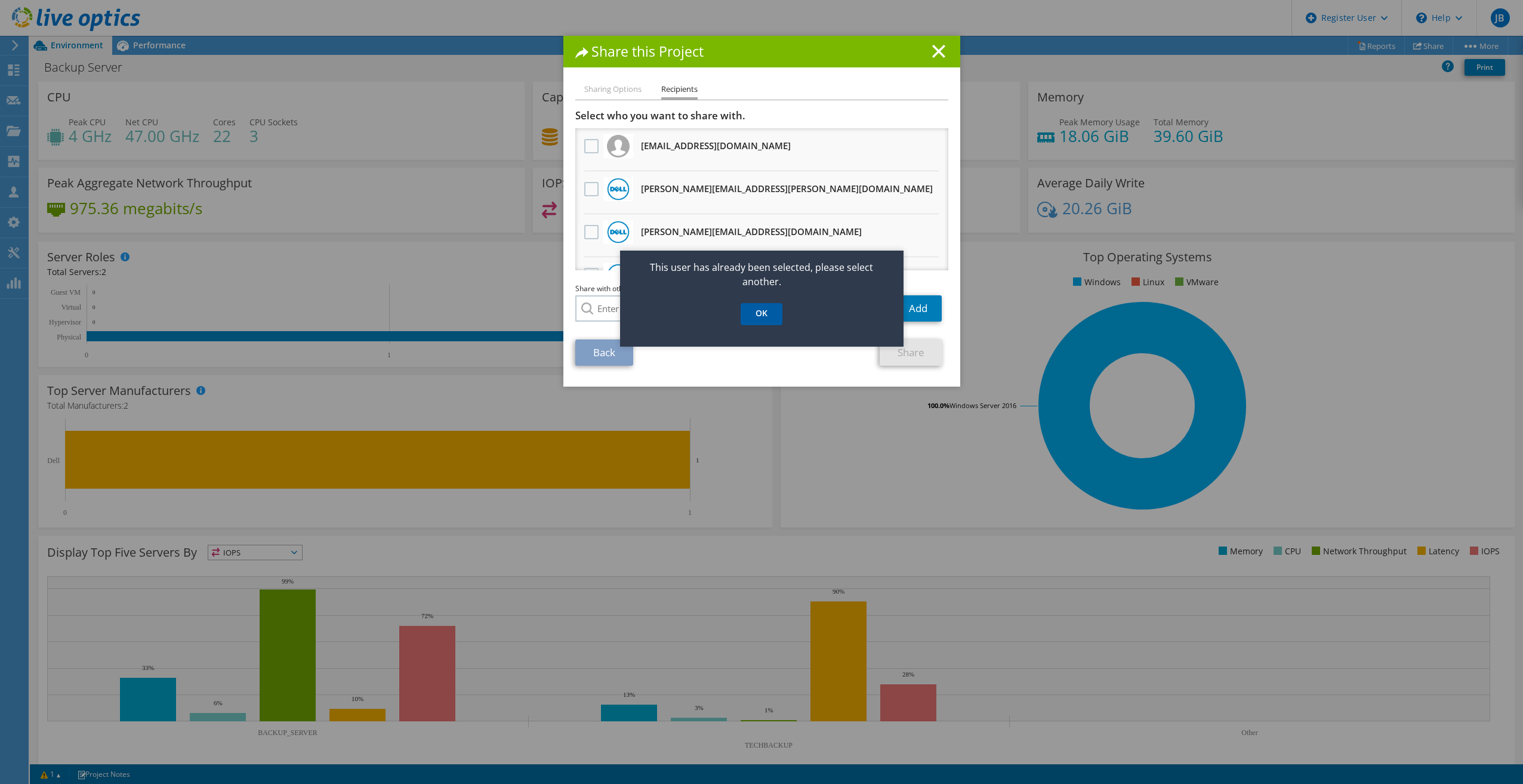
click at [773, 311] on link "OK" at bounding box center [761, 314] width 42 height 22
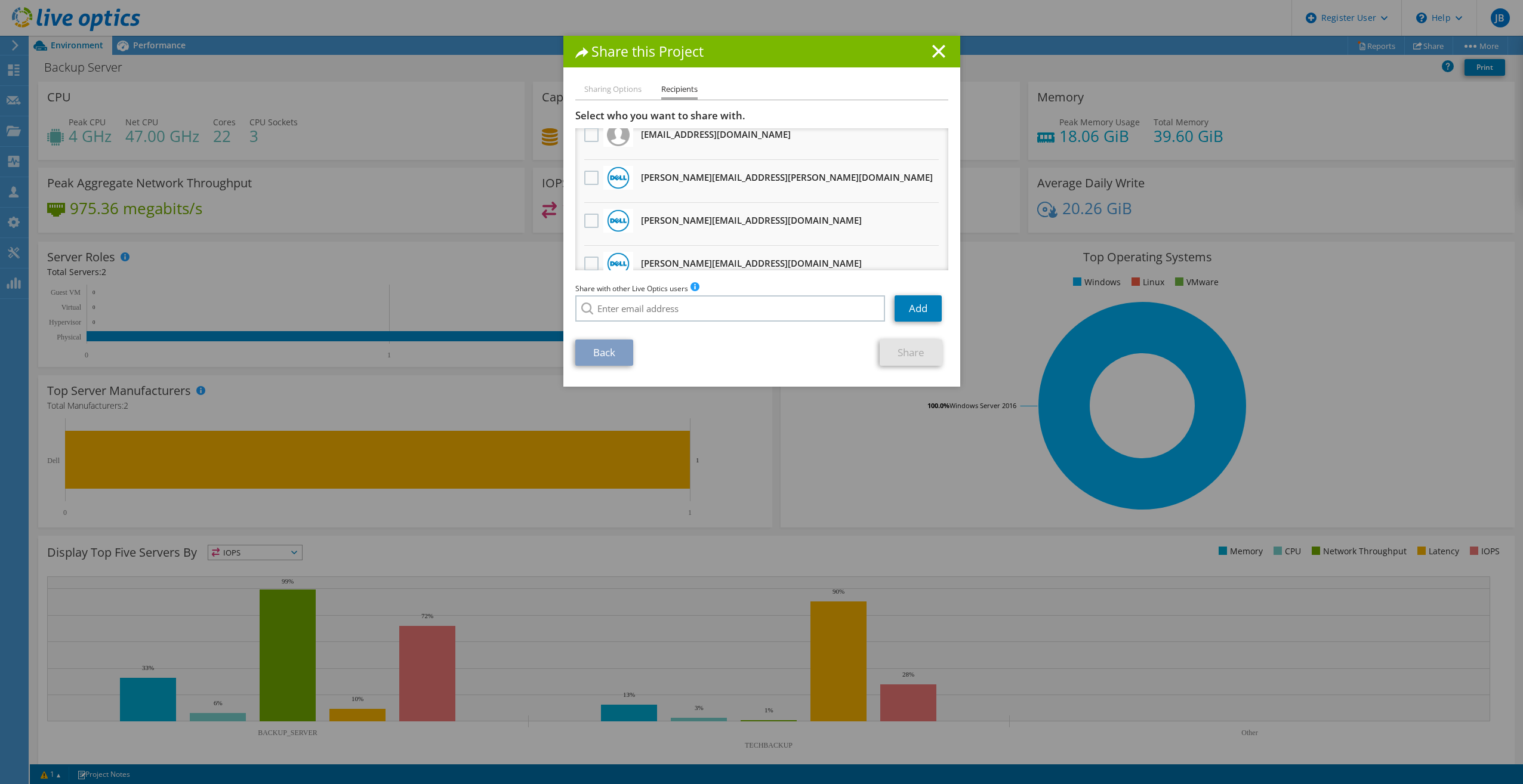
scroll to position [17, 0]
click at [592, 172] on label at bounding box center [592, 172] width 17 height 14
click at [0, 0] on input "checkbox" at bounding box center [0, 0] width 0 height 0
click at [907, 356] on link "Share" at bounding box center [911, 353] width 63 height 26
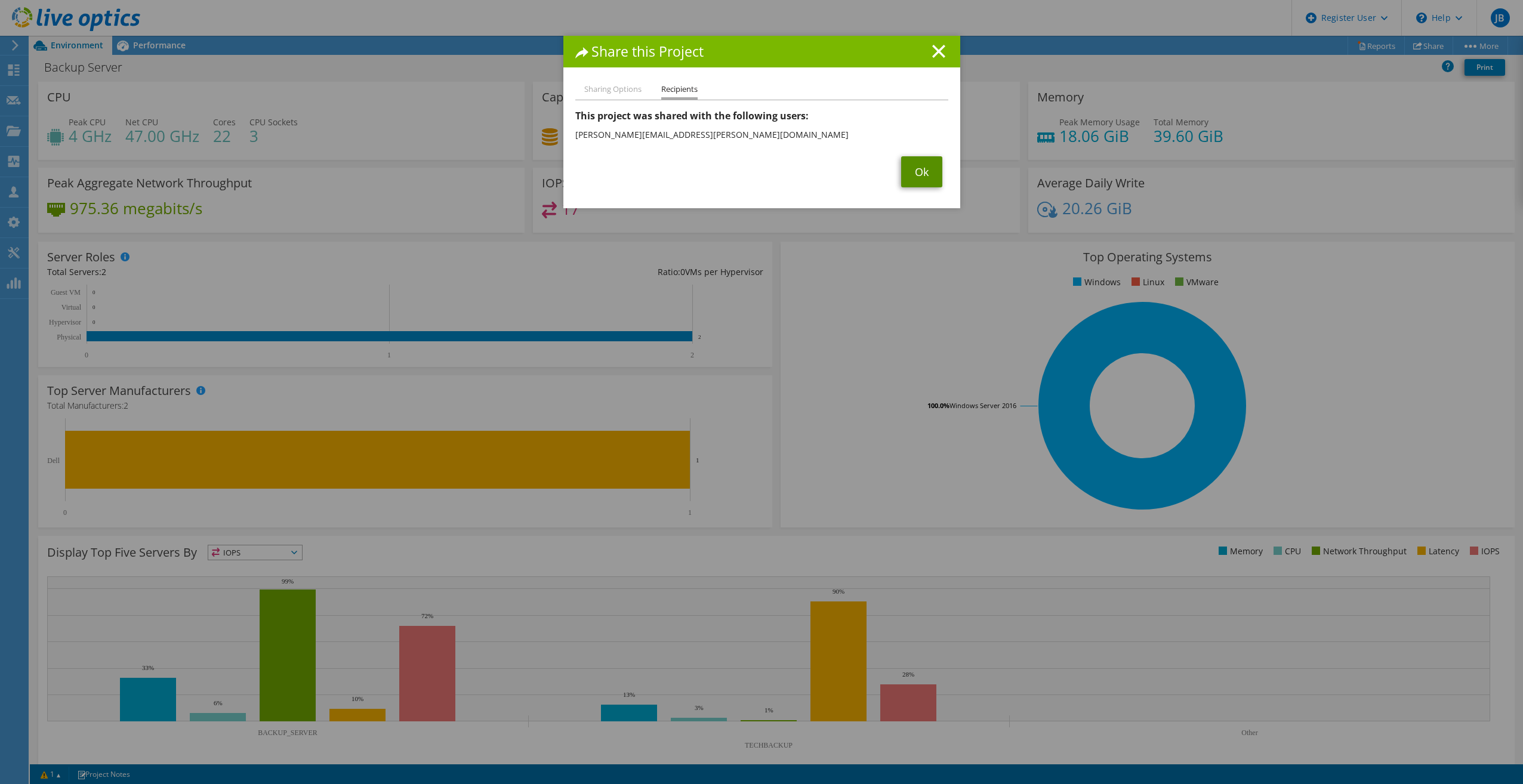
click at [924, 157] on link "Ok" at bounding box center [922, 171] width 41 height 31
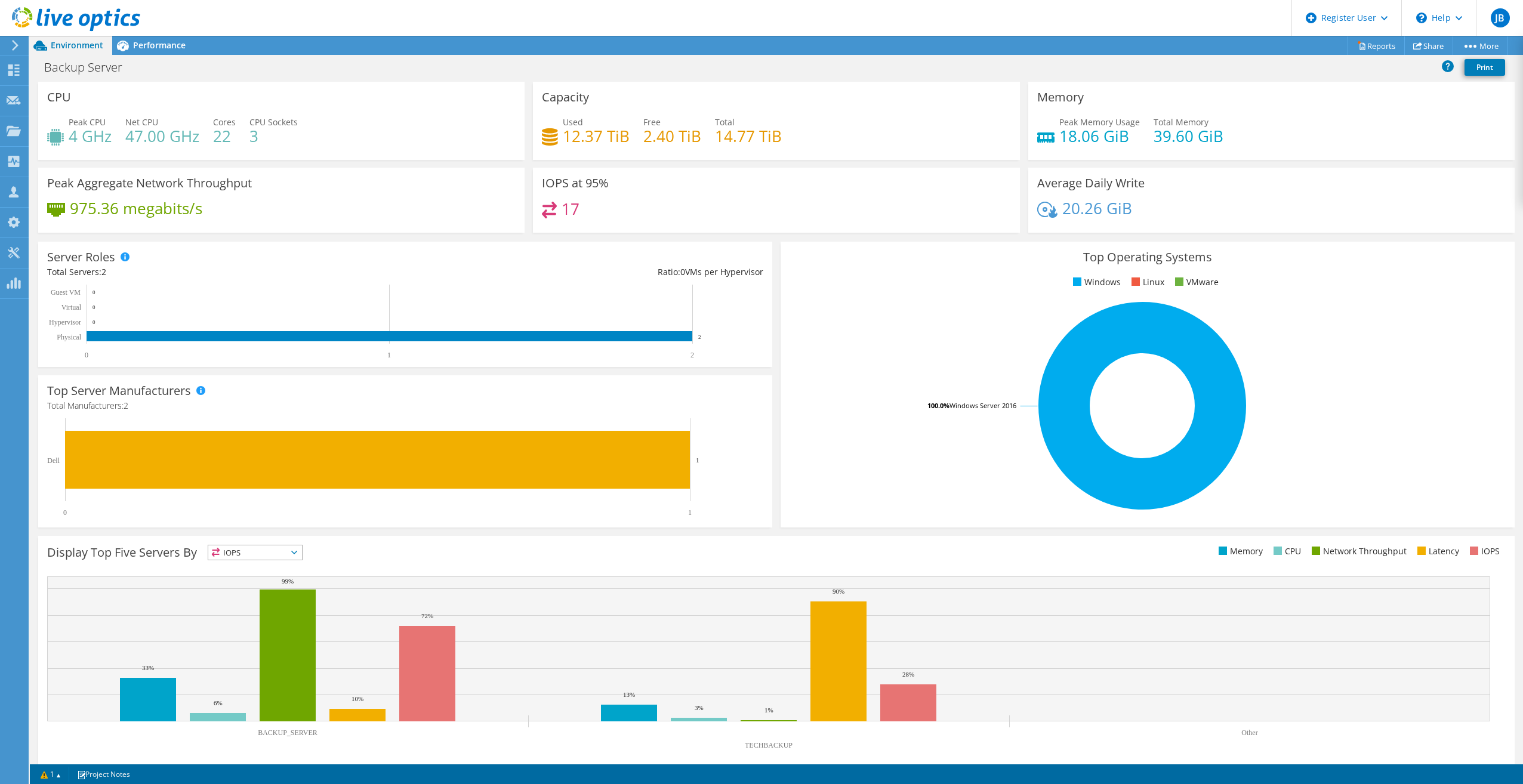
click at [1353, 372] on rect at bounding box center [1142, 405] width 705 height 209
click at [1310, 333] on rect at bounding box center [1142, 405] width 705 height 209
